Goal: Information Seeking & Learning: Learn about a topic

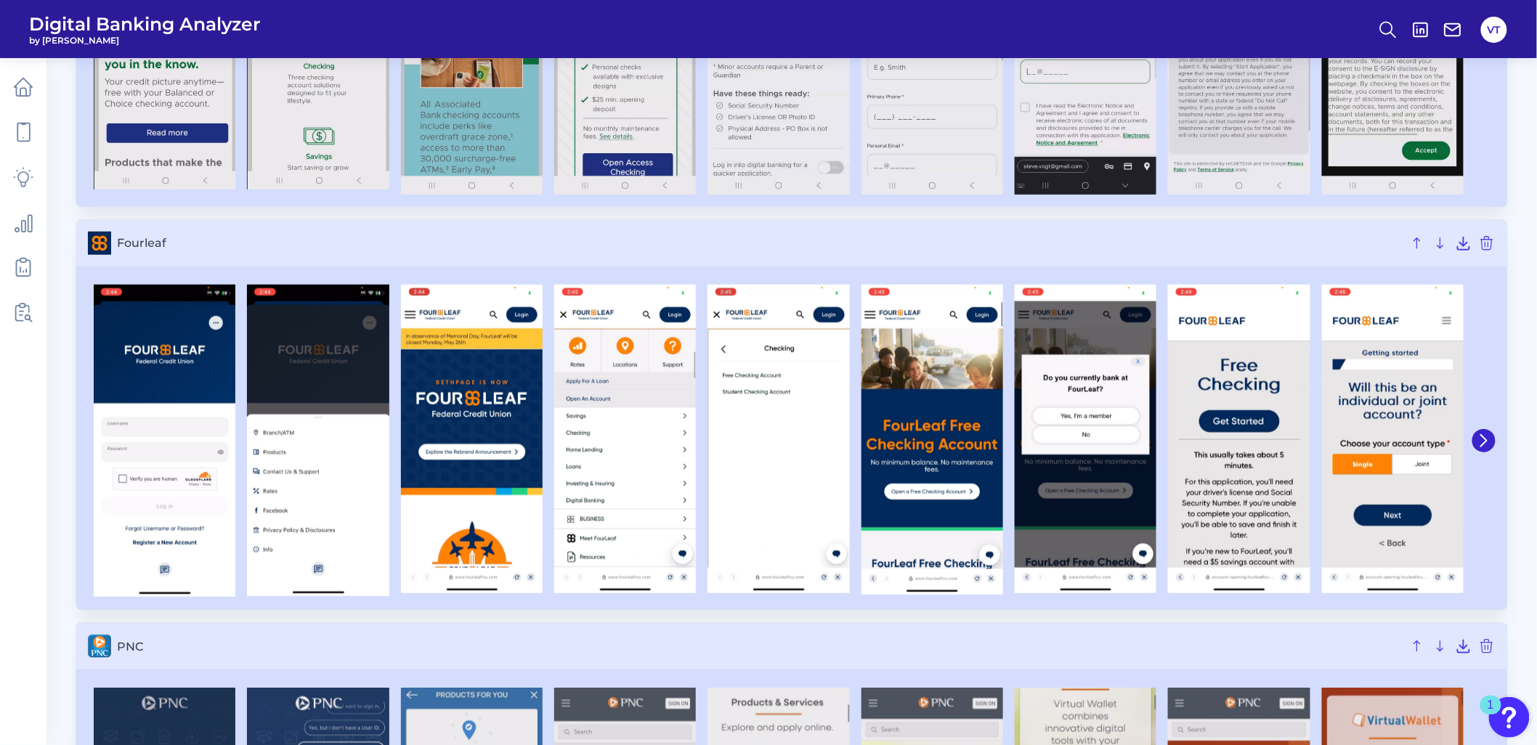
scroll to position [81, 0]
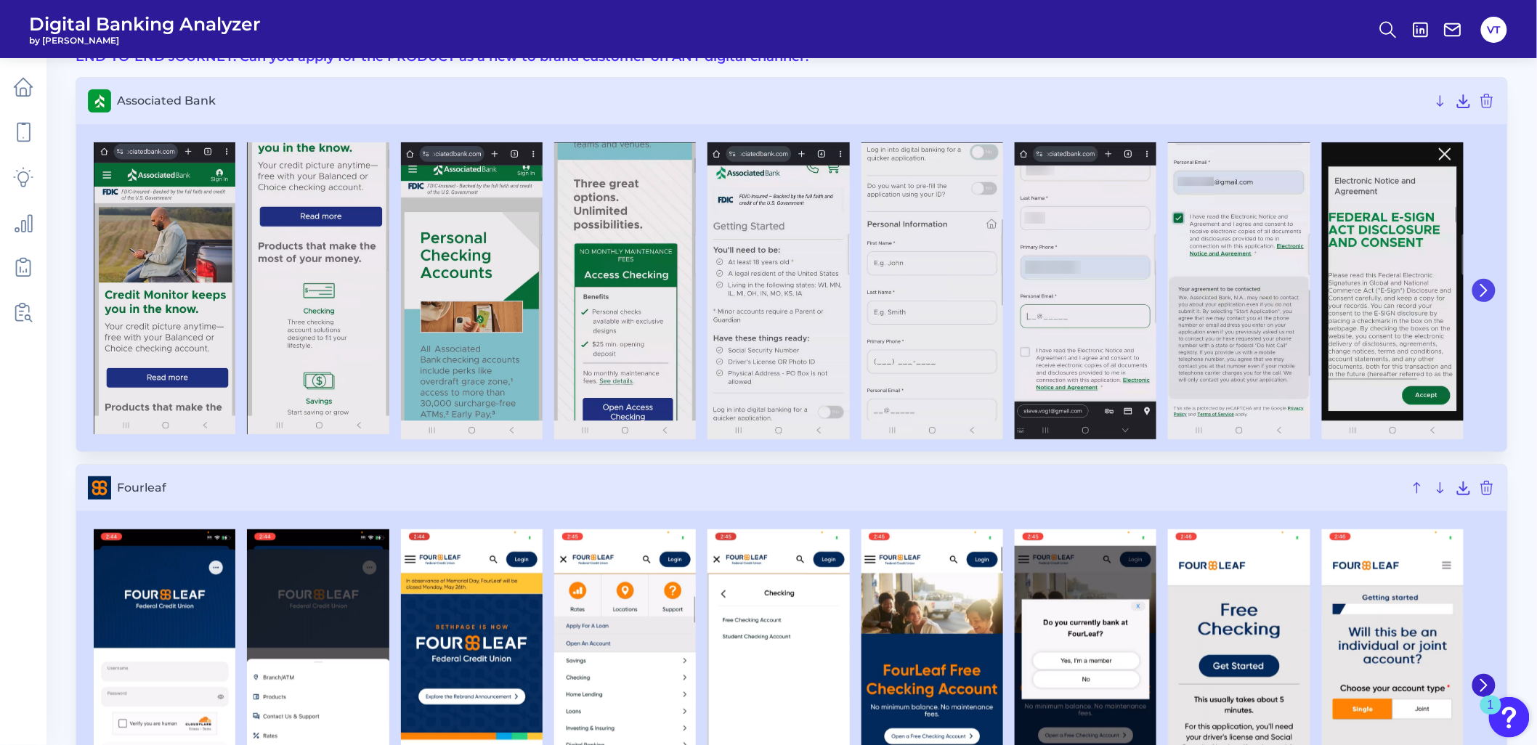
click at [1482, 280] on button at bounding box center [1483, 290] width 23 height 23
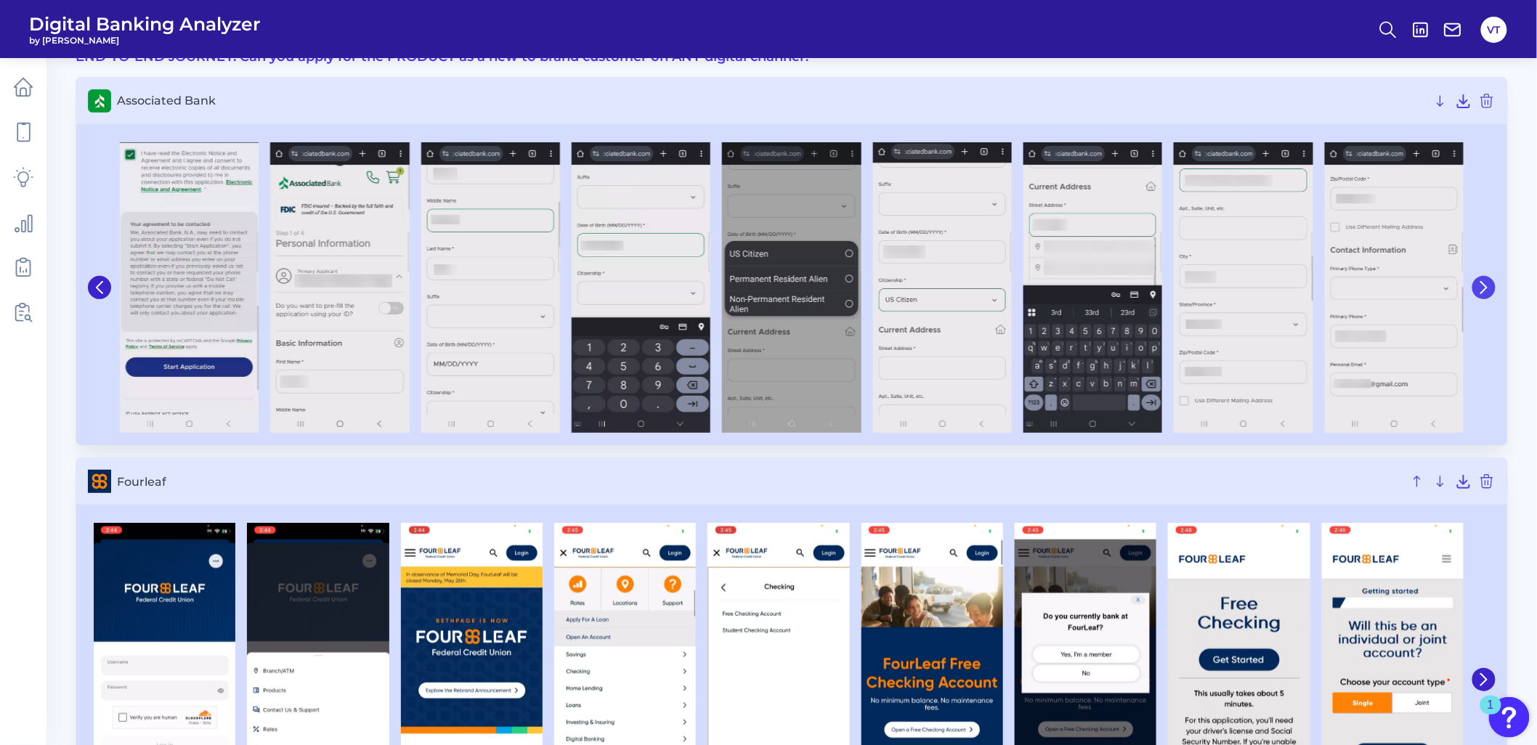
click at [1482, 281] on icon at bounding box center [1483, 287] width 13 height 13
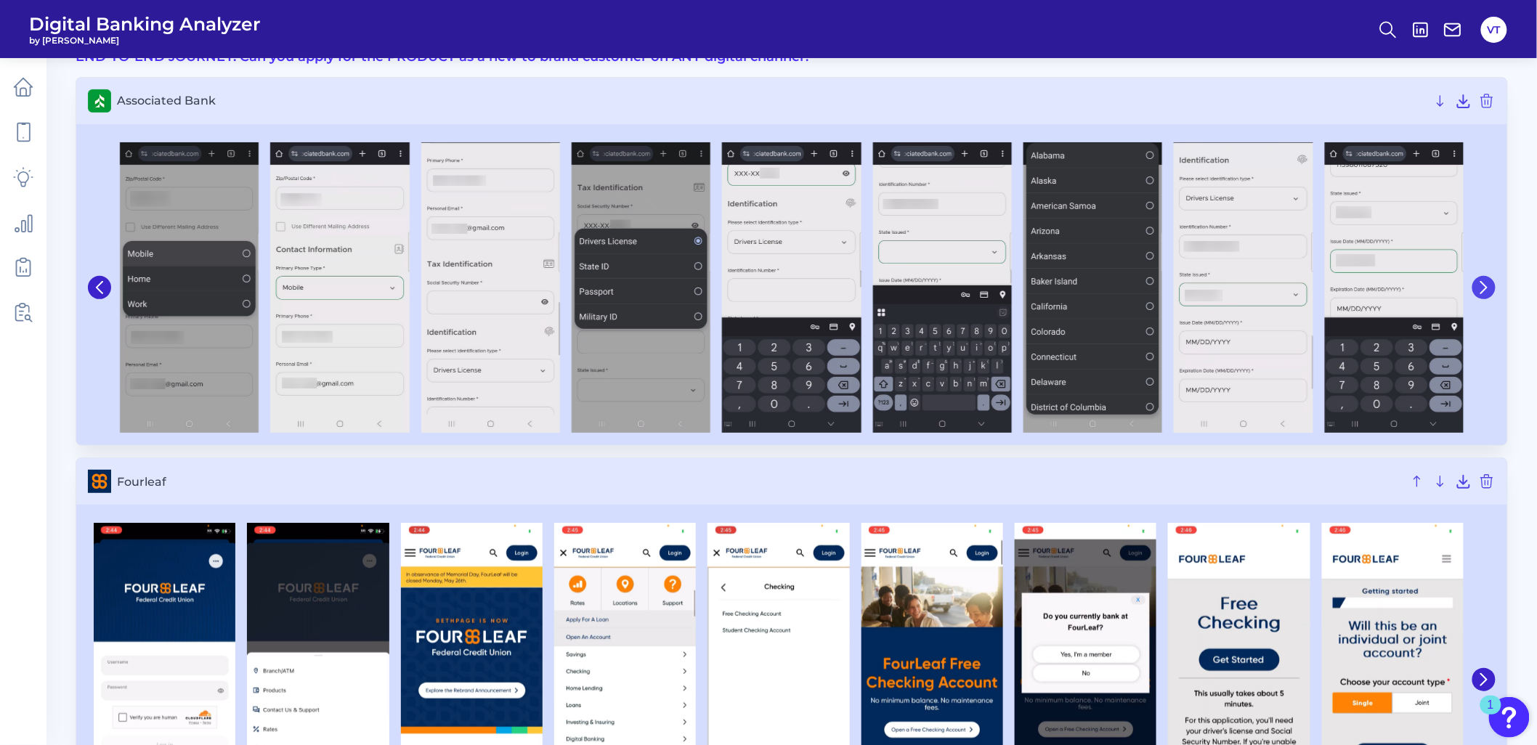
click at [1482, 281] on icon at bounding box center [1483, 287] width 13 height 13
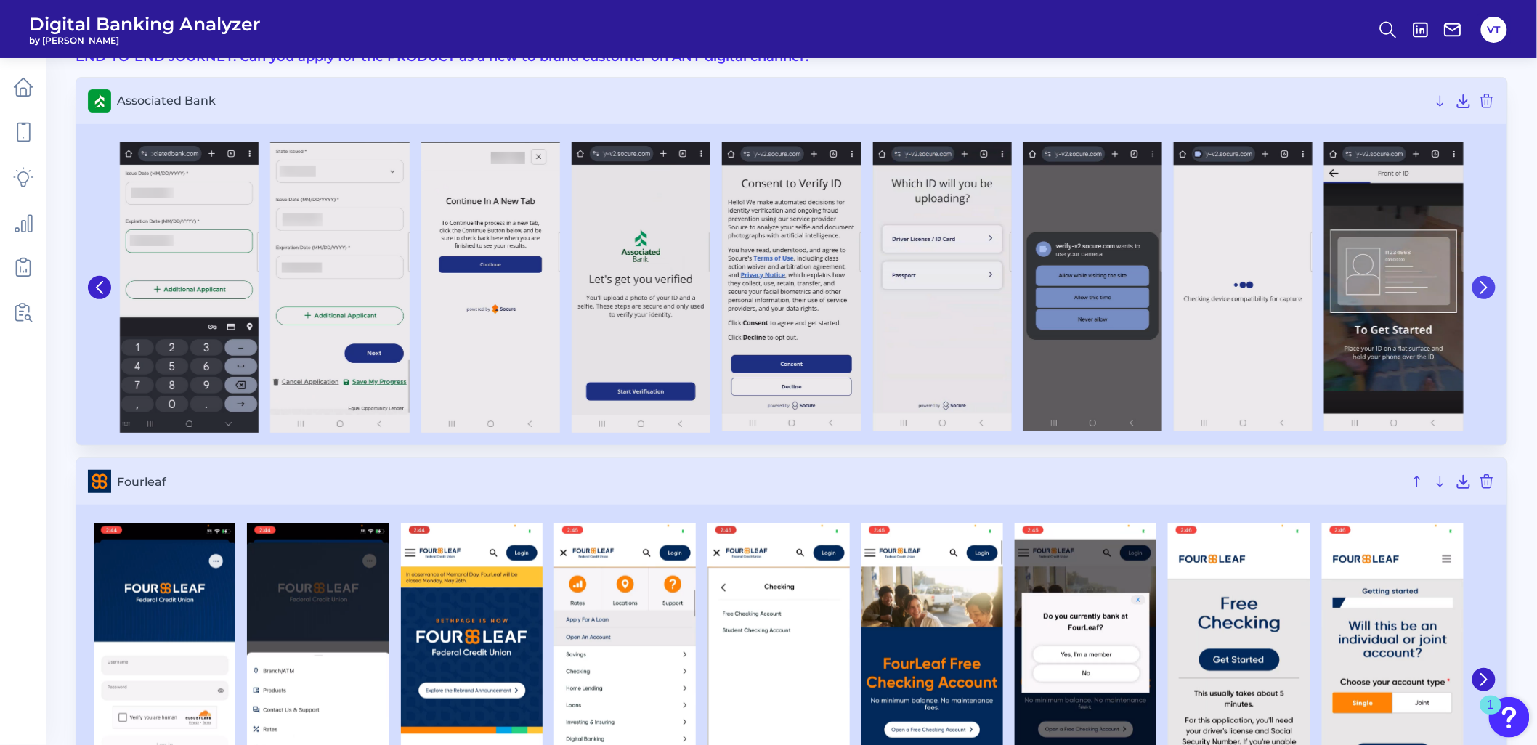
click at [1482, 281] on icon at bounding box center [1483, 287] width 13 height 13
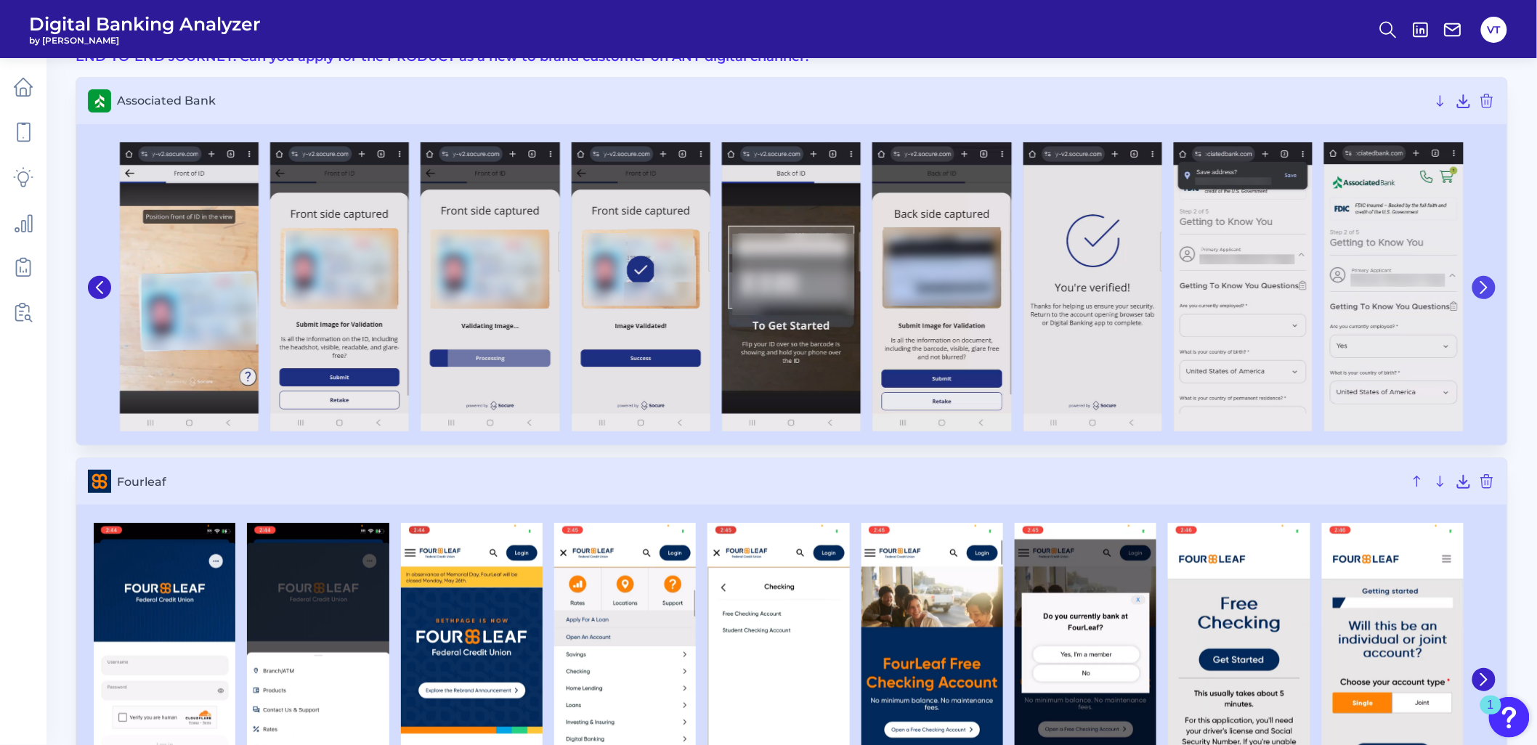
click at [1482, 281] on icon at bounding box center [1483, 287] width 13 height 13
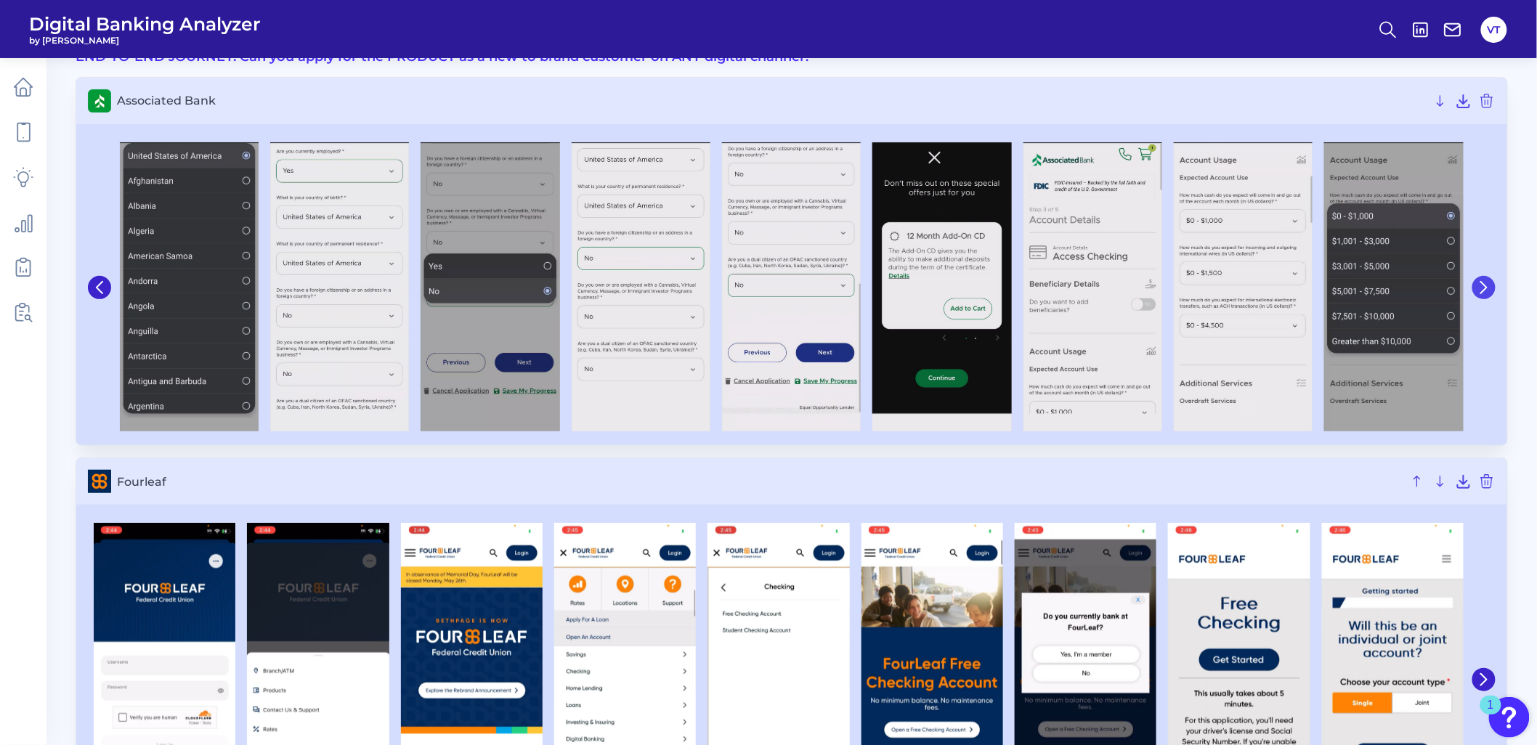
click at [1482, 281] on icon at bounding box center [1483, 287] width 13 height 13
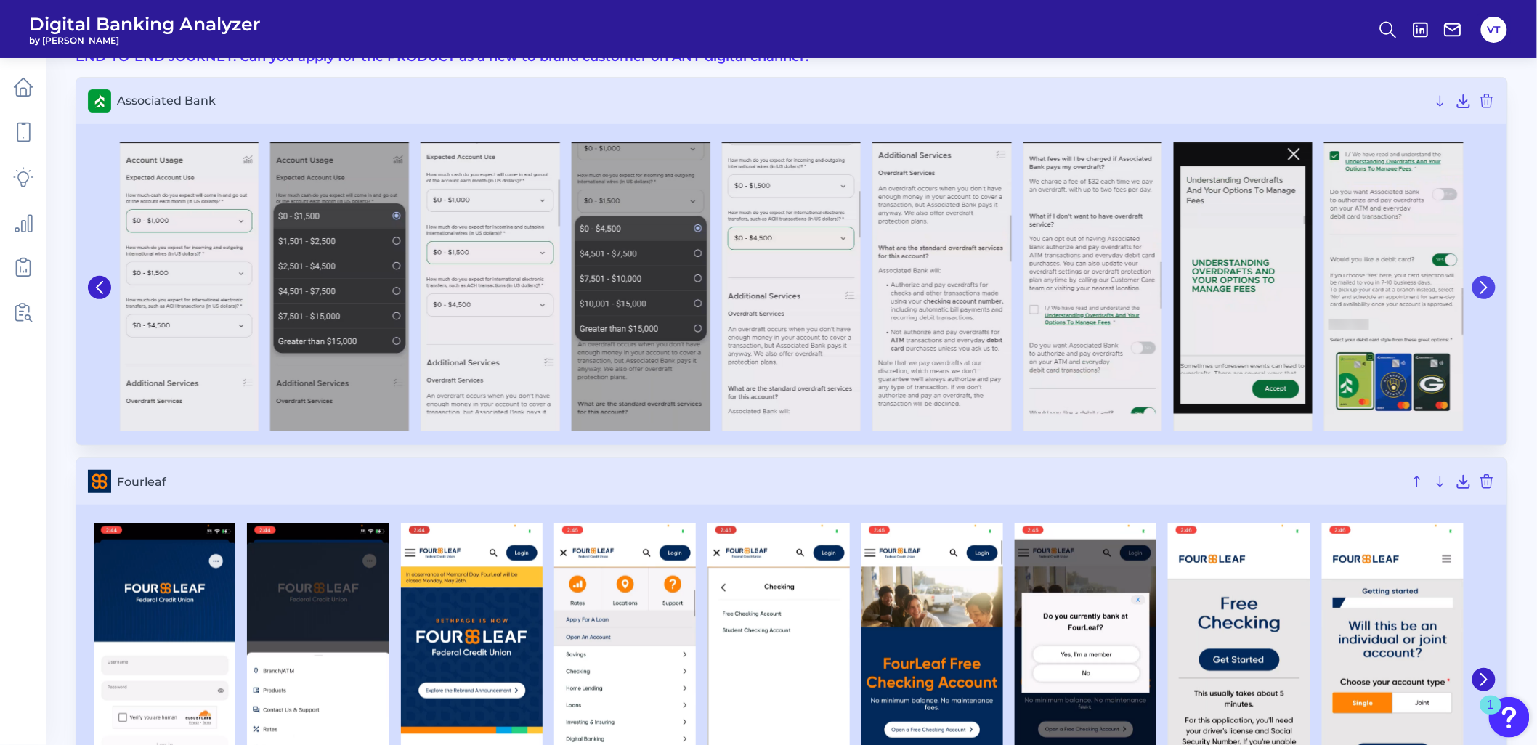
click at [1482, 281] on icon at bounding box center [1483, 287] width 13 height 13
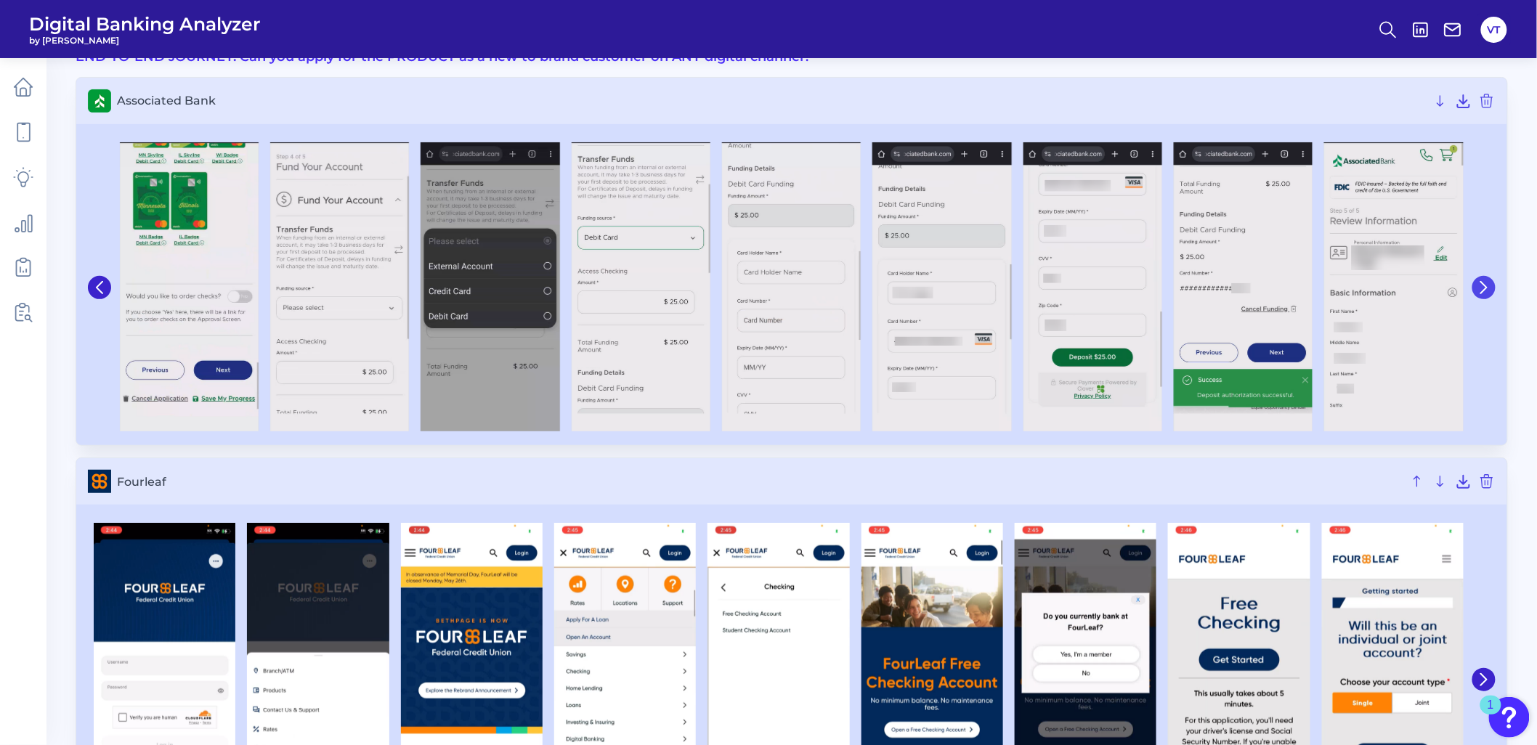
click at [1492, 282] on button at bounding box center [1483, 287] width 23 height 23
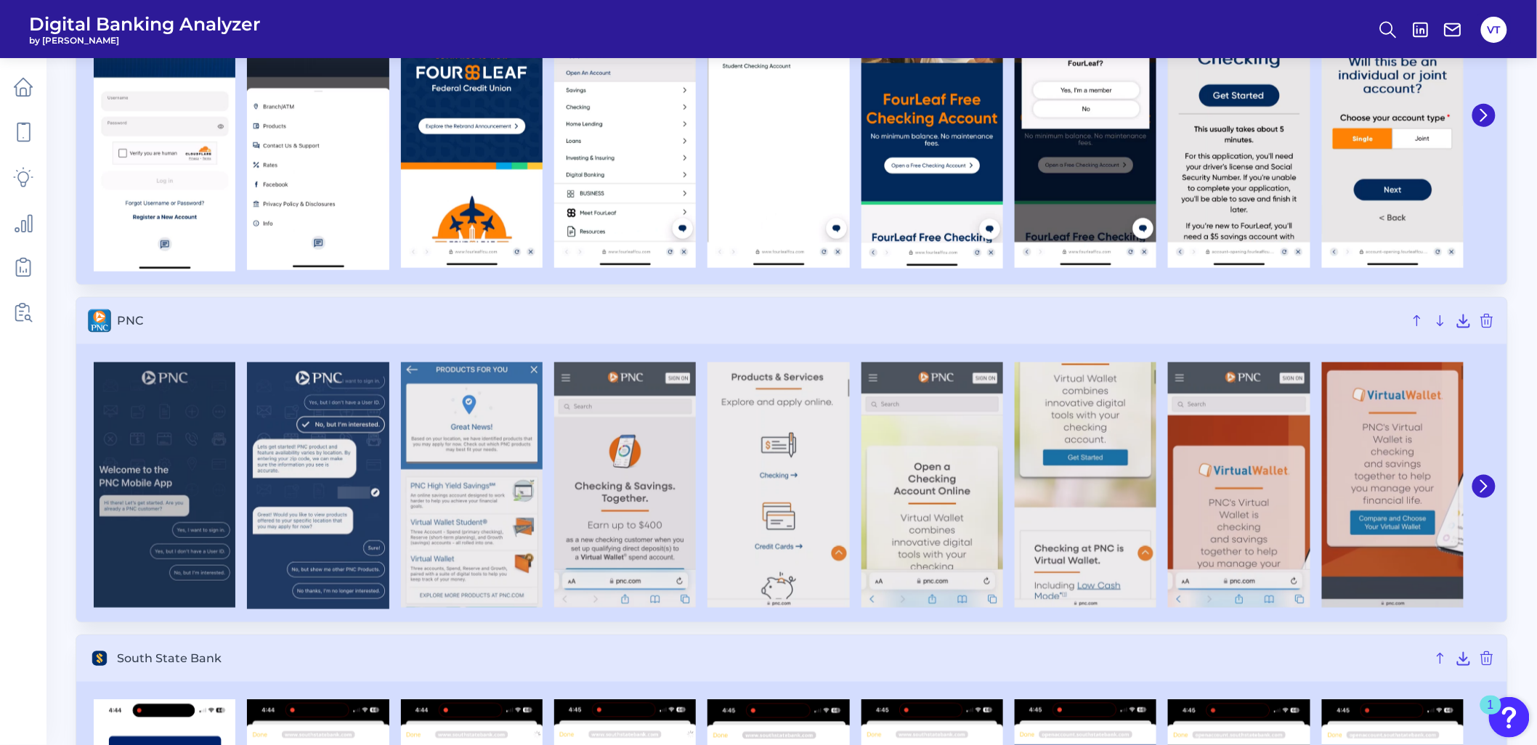
scroll to position [726, 0]
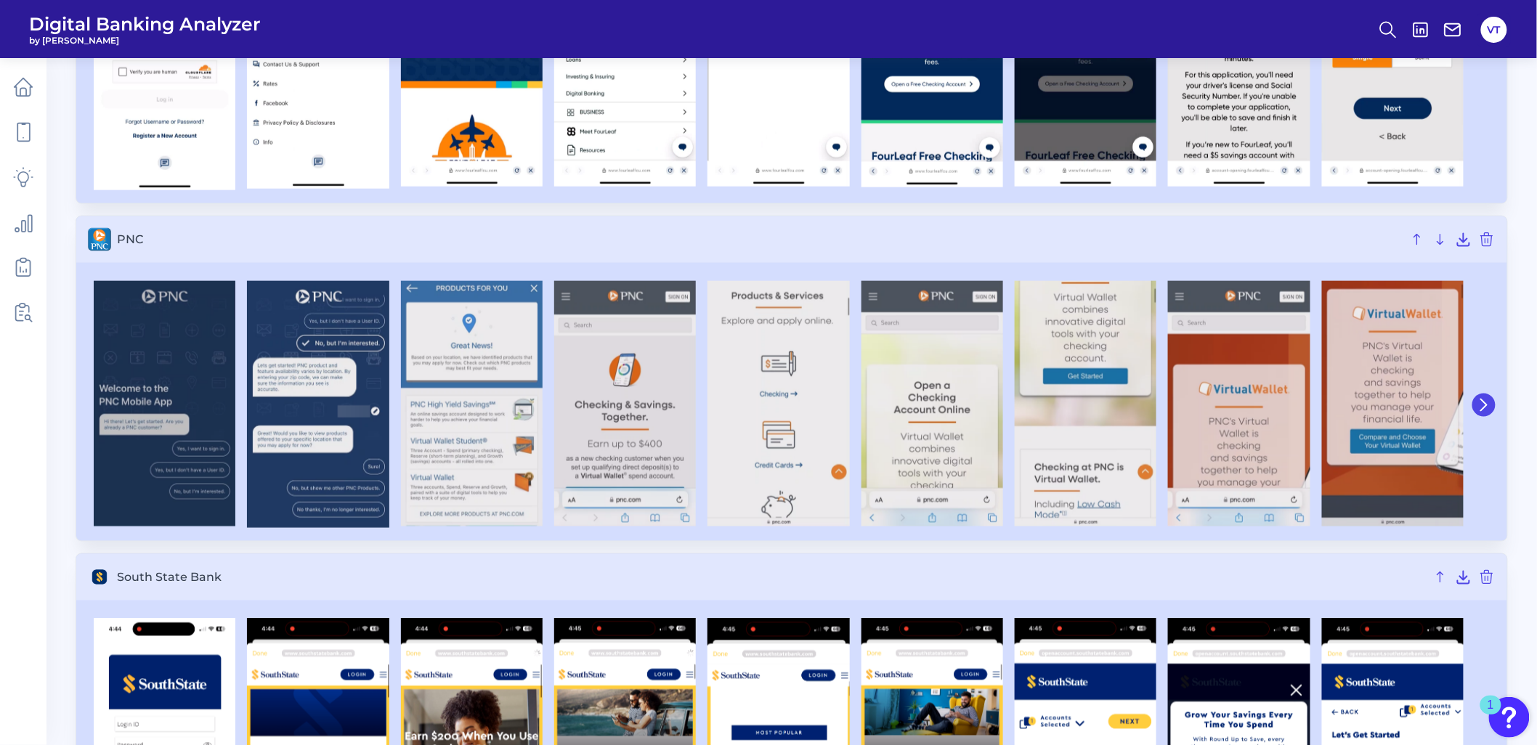
click at [1479, 402] on icon at bounding box center [1483, 405] width 13 height 13
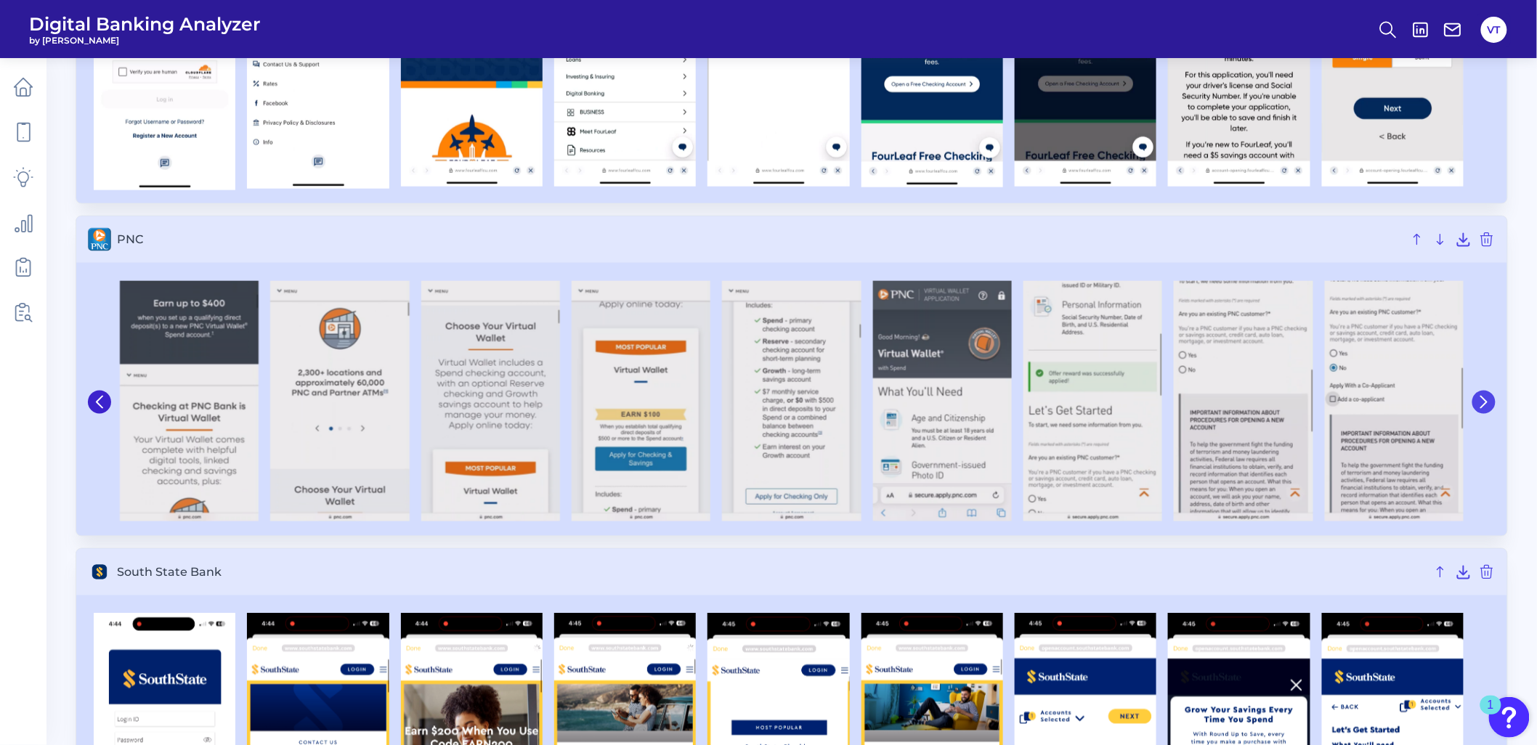
click at [1486, 396] on icon at bounding box center [1483, 402] width 13 height 13
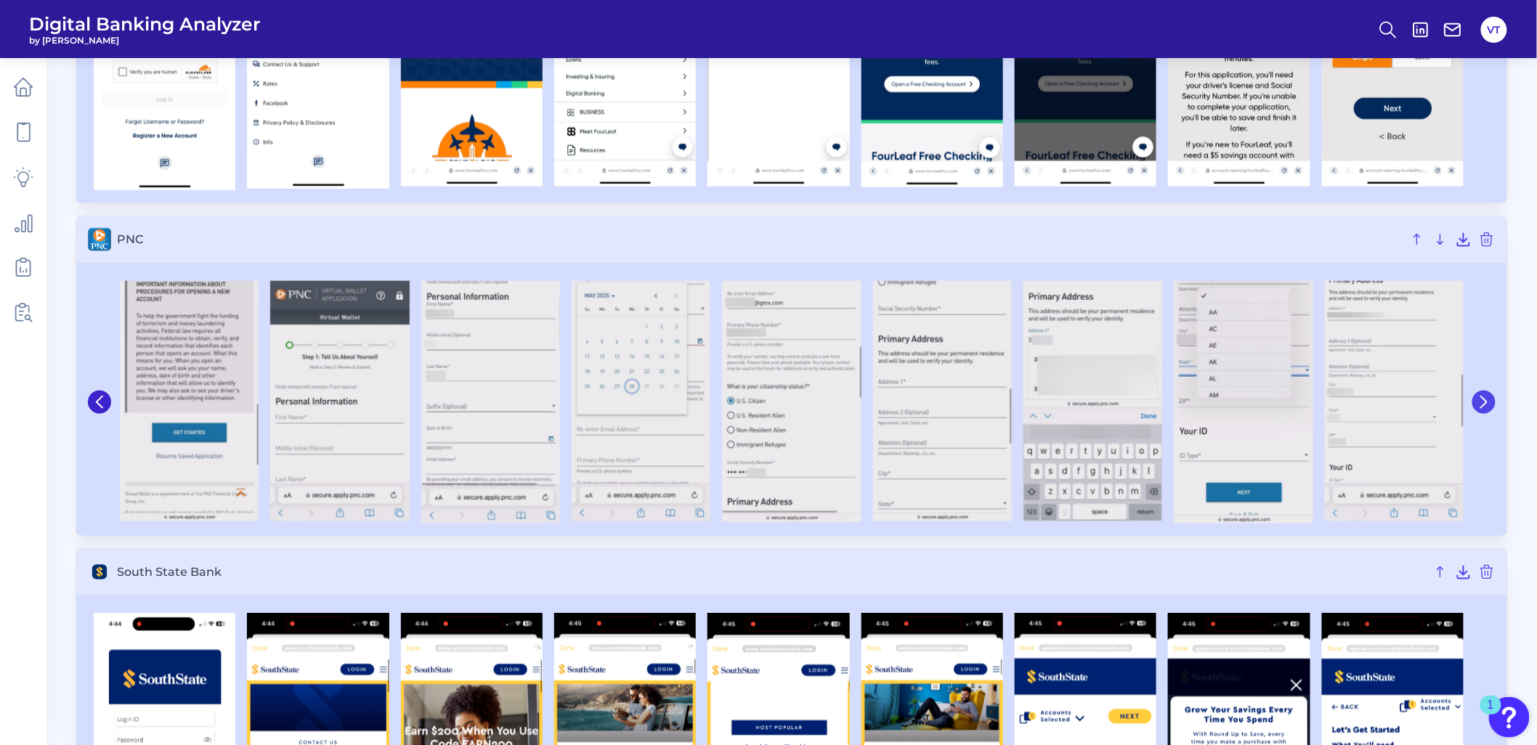
click at [1494, 399] on button at bounding box center [1483, 402] width 23 height 23
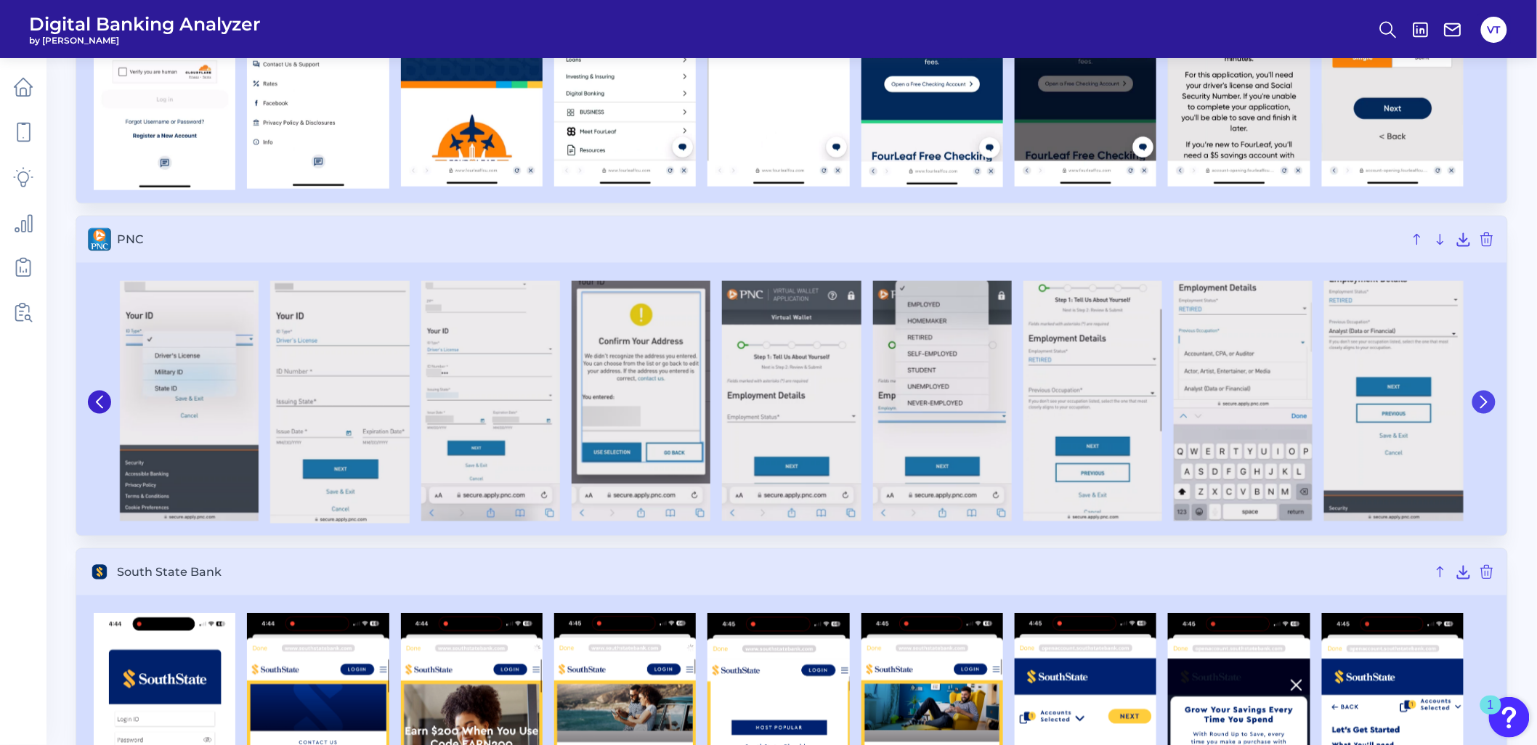
click at [1489, 402] on icon at bounding box center [1483, 402] width 13 height 13
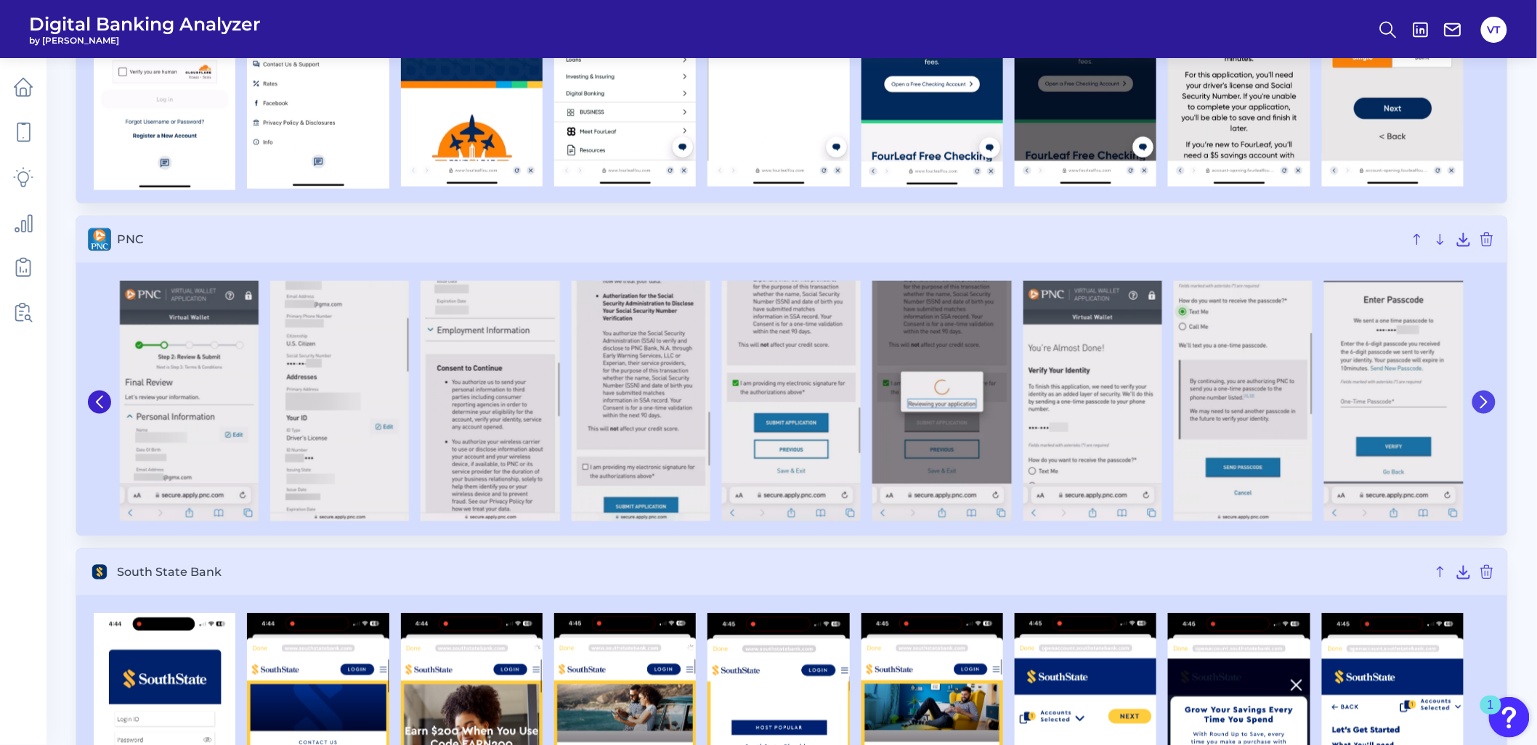
click at [1489, 402] on icon at bounding box center [1483, 402] width 13 height 13
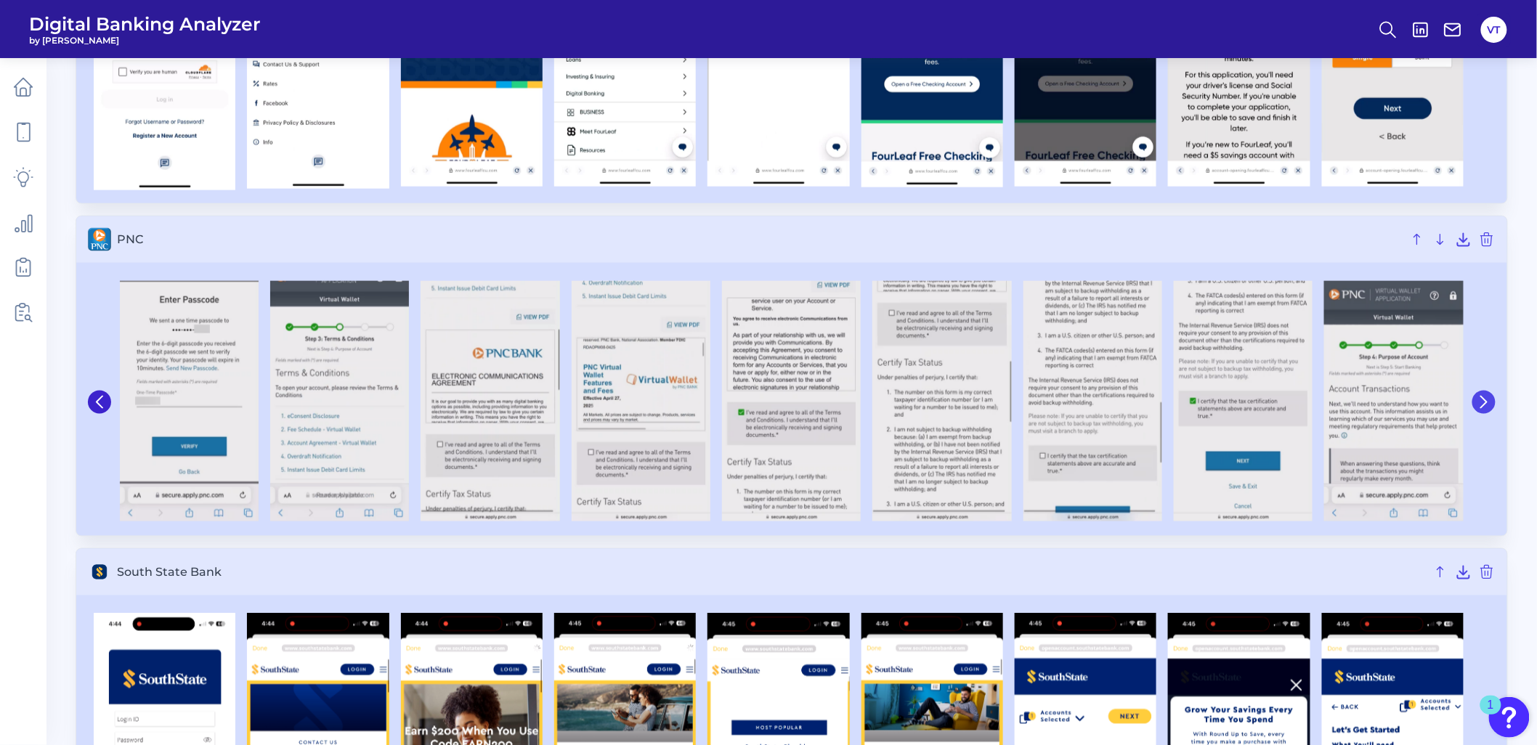
click at [1489, 402] on icon at bounding box center [1483, 402] width 13 height 13
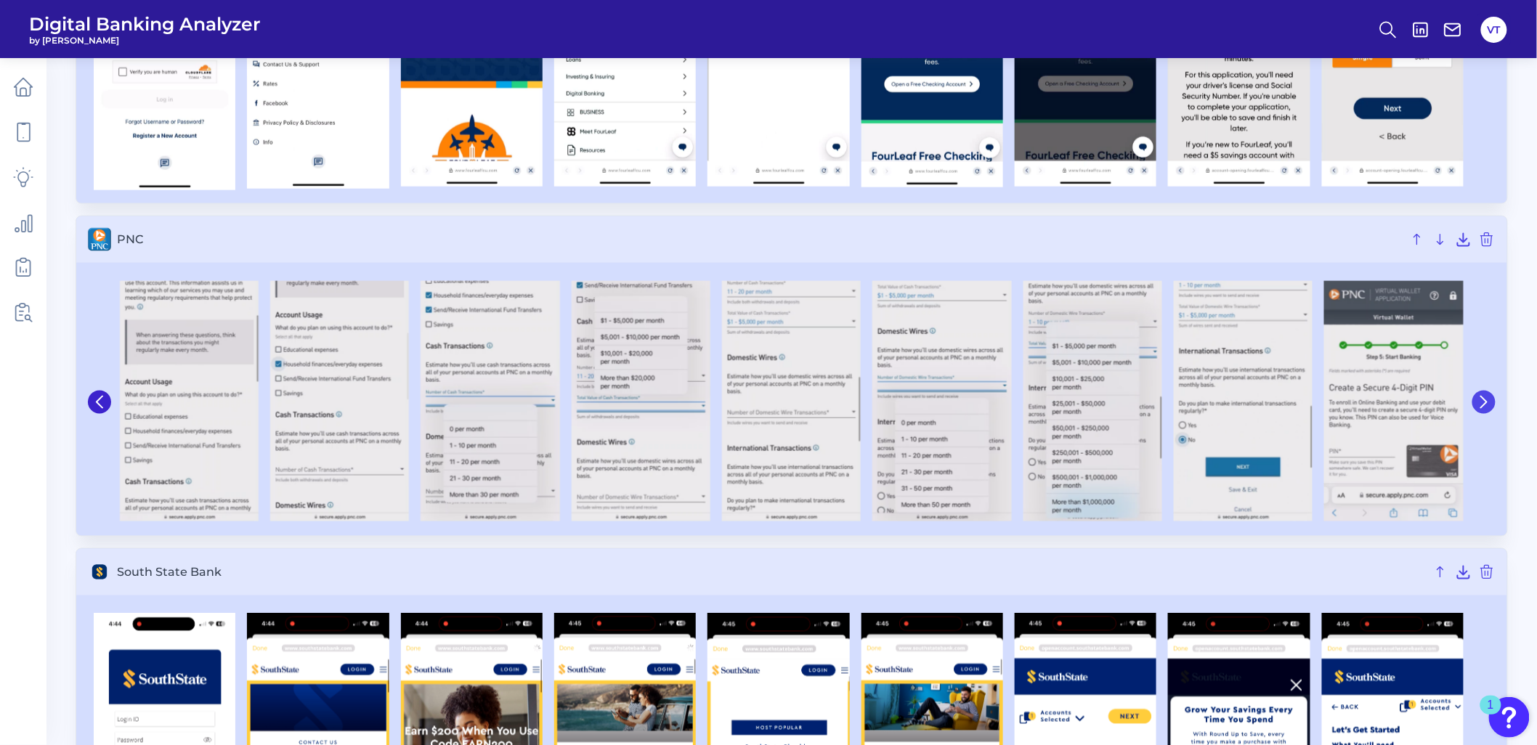
click at [1485, 403] on icon at bounding box center [1484, 403] width 6 height 12
